Goal: Transaction & Acquisition: Purchase product/service

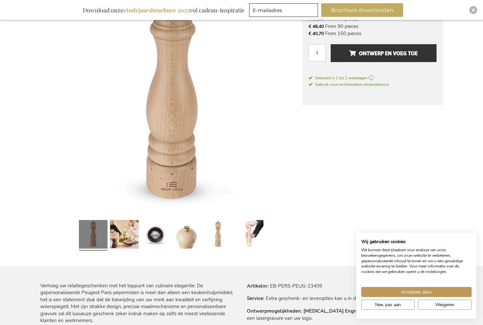
scroll to position [154, 0]
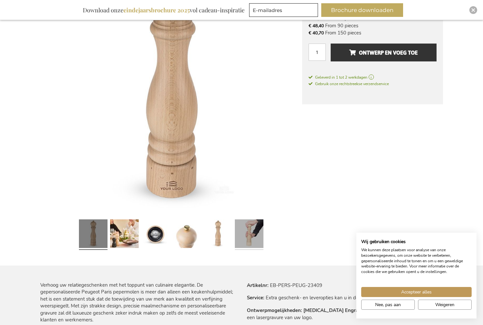
click at [252, 233] on link at bounding box center [249, 234] width 29 height 36
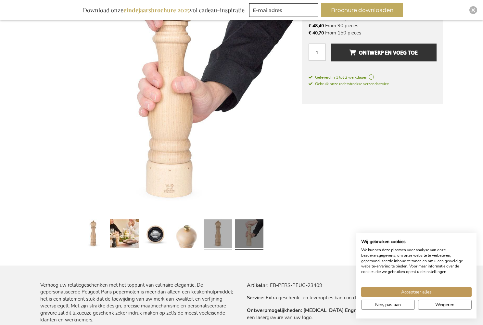
click at [213, 236] on link at bounding box center [217, 234] width 29 height 36
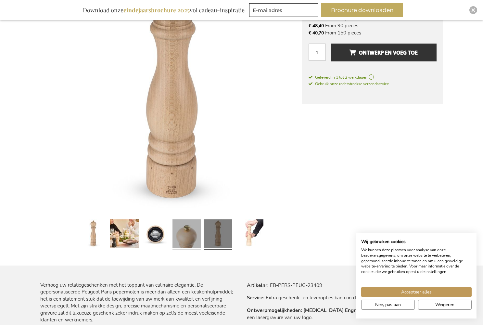
click at [194, 237] on link at bounding box center [186, 234] width 29 height 36
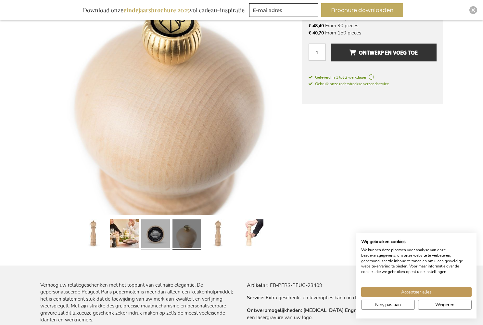
click at [156, 234] on link at bounding box center [155, 234] width 29 height 36
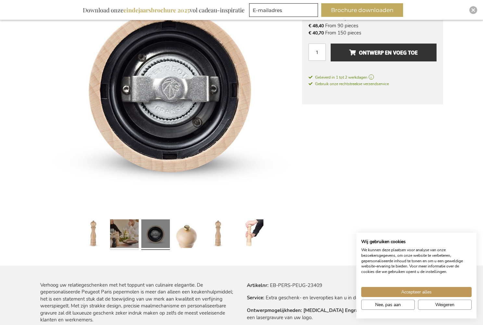
click at [124, 233] on link at bounding box center [124, 234] width 29 height 36
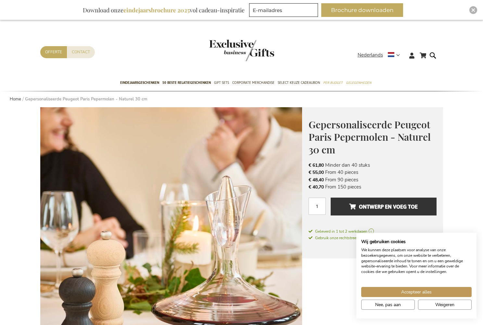
scroll to position [0, 0]
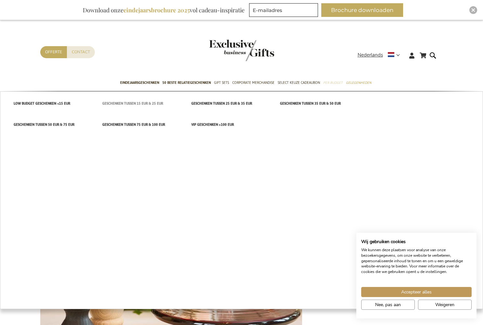
click at [149, 103] on span "Geschenken tussen 15 EUR & 25 EUR" at bounding box center [132, 103] width 61 height 7
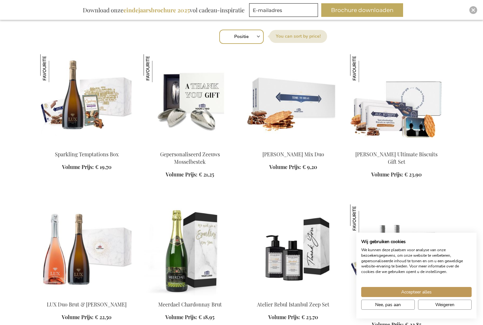
scroll to position [228, 0]
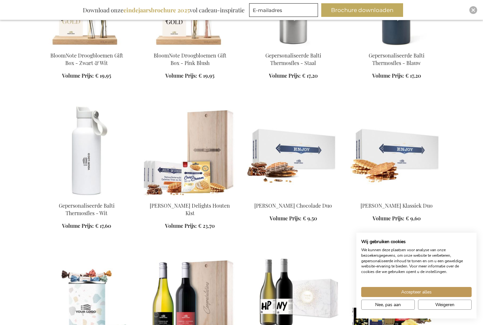
scroll to position [1271, 0]
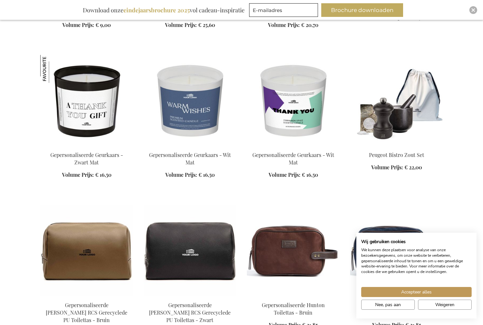
scroll to position [1596, 0]
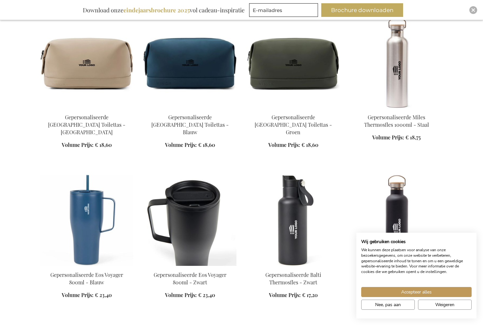
scroll to position [2064, 0]
